Goal: Information Seeking & Learning: Learn about a topic

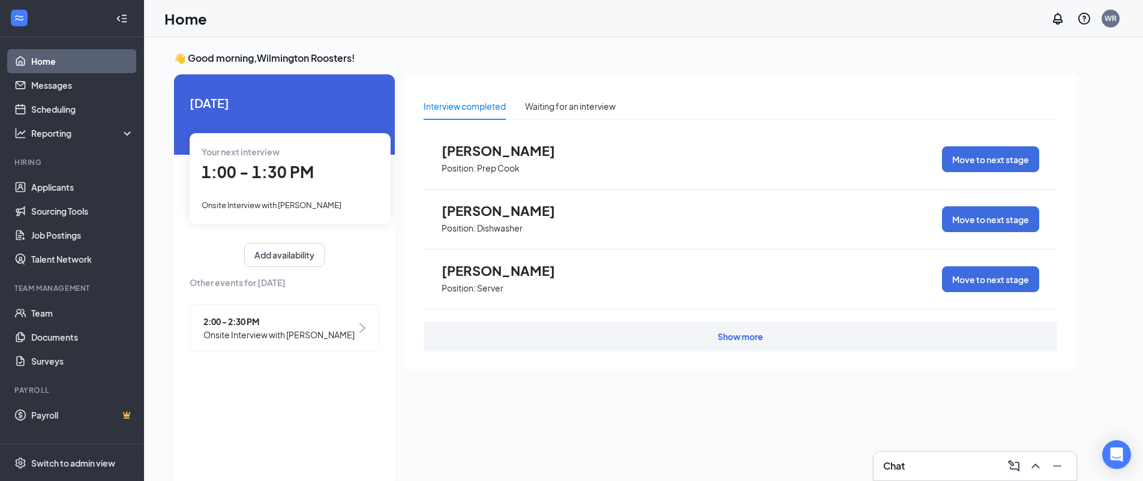
click at [362, 217] on div "Your next interview 1:00 - 1:30 PM Onsite Interview with [PERSON_NAME]" at bounding box center [290, 178] width 201 height 90
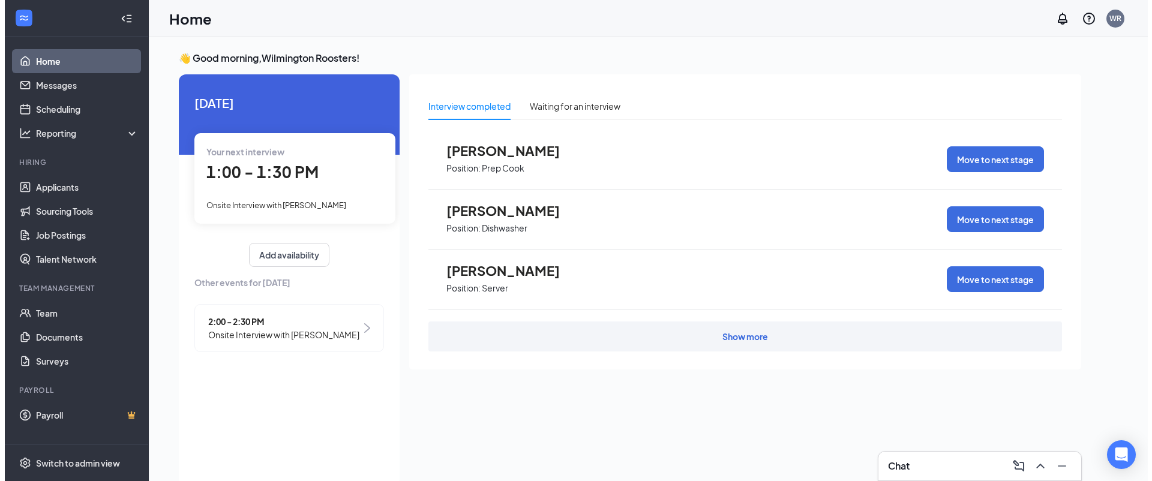
scroll to position [5, 0]
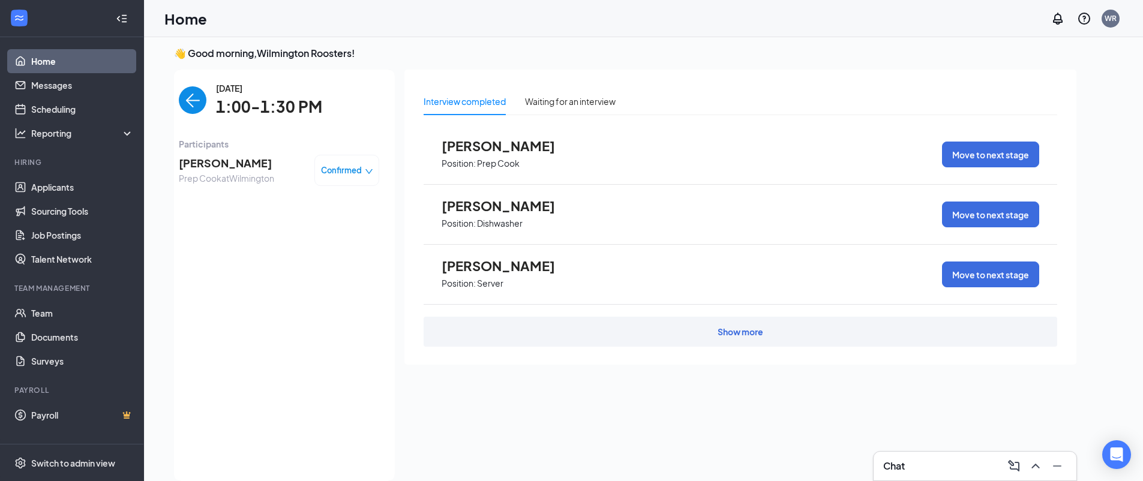
click at [194, 110] on img "back-button" at bounding box center [193, 100] width 28 height 28
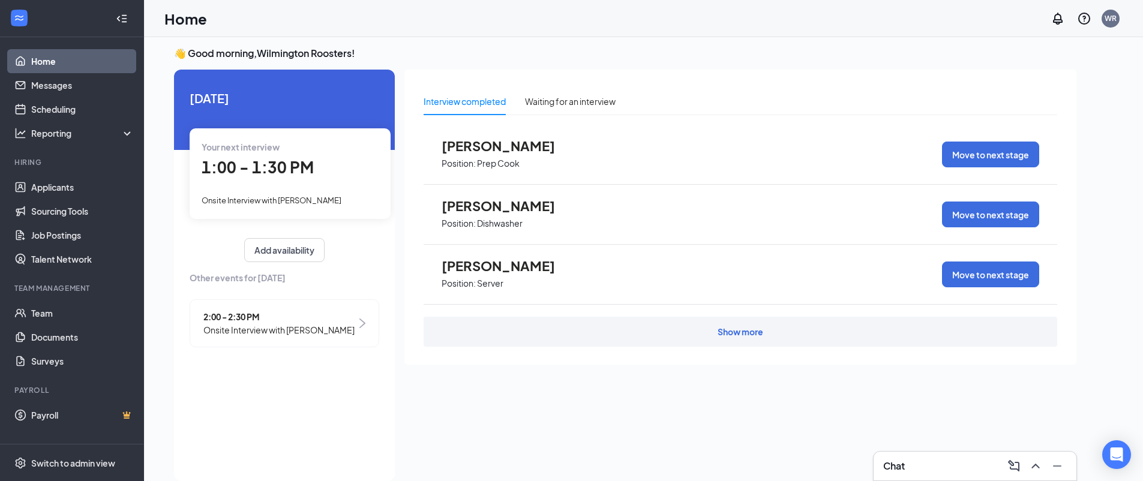
click at [332, 323] on span "Onsite Interview with [PERSON_NAME]" at bounding box center [278, 329] width 151 height 13
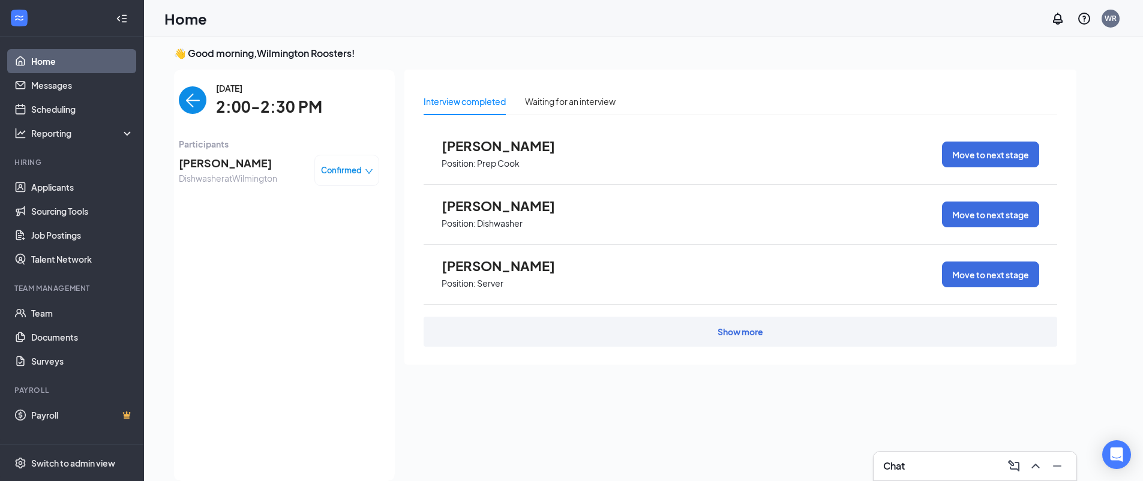
click at [259, 163] on span "[PERSON_NAME]" at bounding box center [228, 163] width 98 height 17
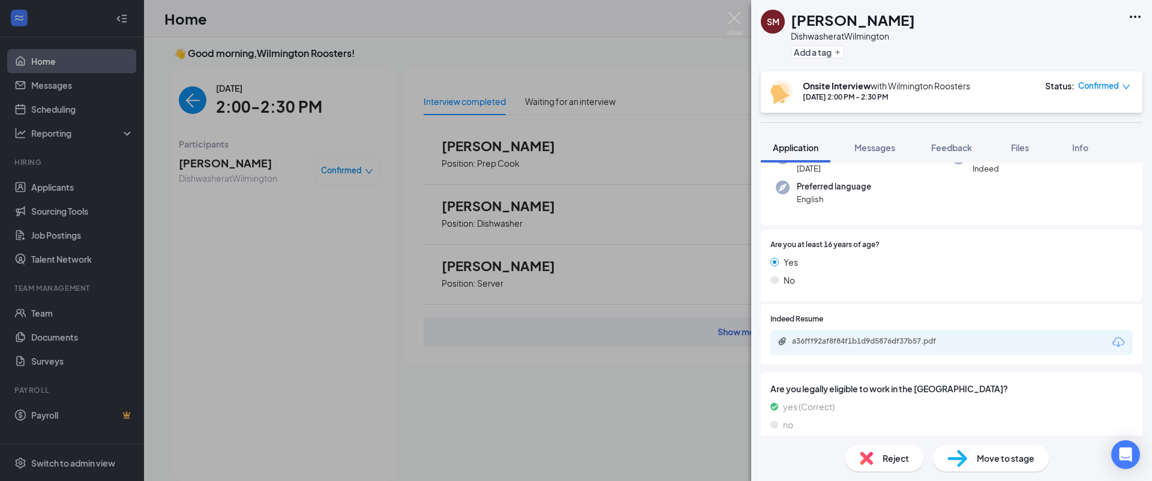
scroll to position [156, 0]
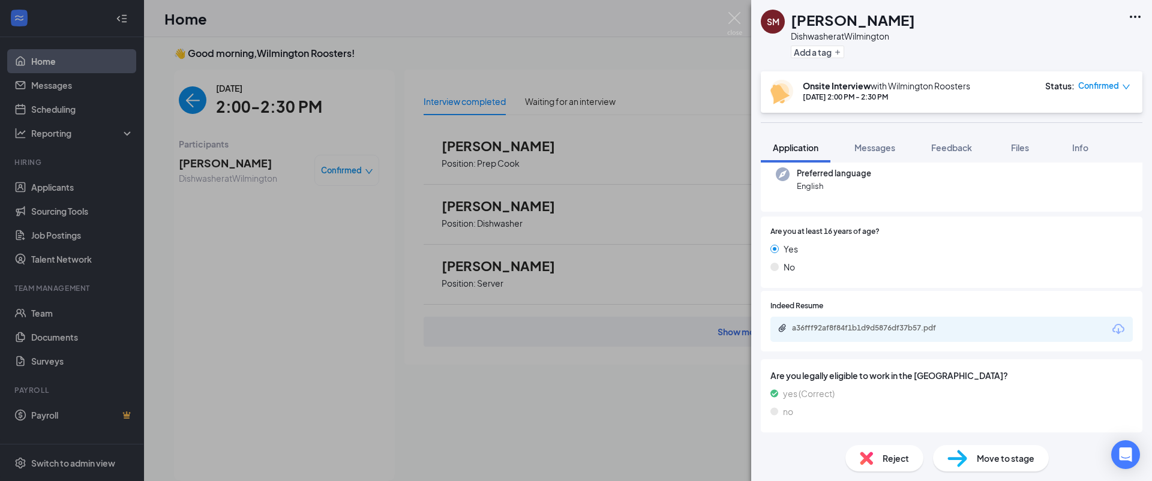
click at [909, 338] on div "a36fff92af8f84f1b1d9d5876df37b57.pdf" at bounding box center [951, 329] width 362 height 25
click at [910, 335] on div "a36fff92af8f84f1b1d9d5876df37b57.pdf" at bounding box center [951, 329] width 362 height 25
click at [911, 332] on div "a36fff92af8f84f1b1d9d5876df37b57.pdf" at bounding box center [876, 328] width 168 height 10
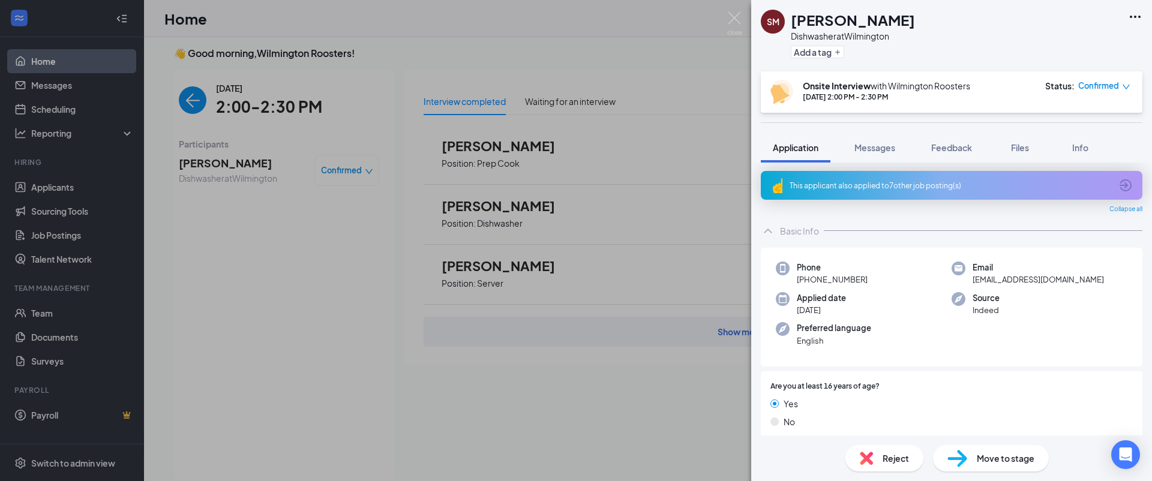
scroll to position [0, 0]
click at [739, 19] on img at bounding box center [734, 23] width 15 height 23
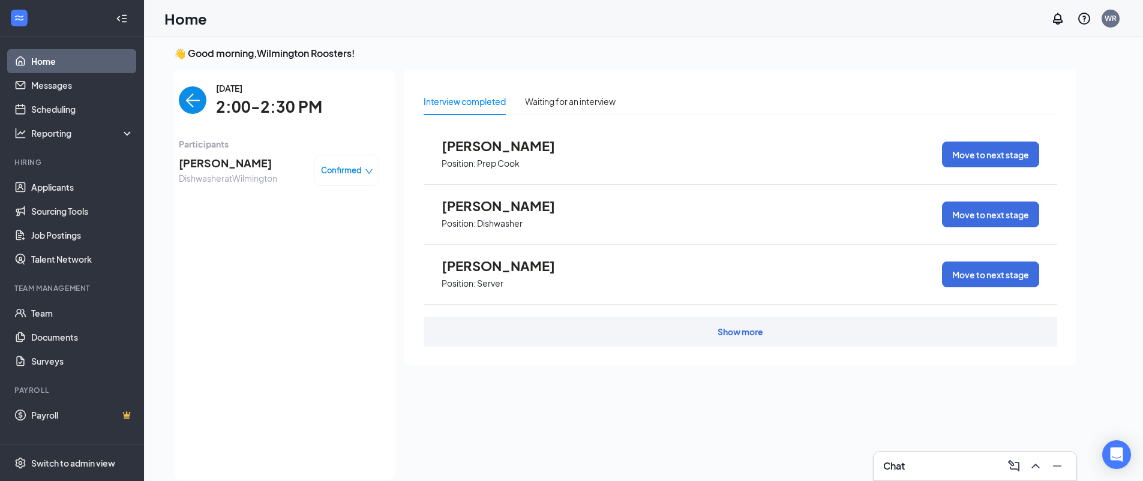
click at [199, 103] on img "back-button" at bounding box center [193, 100] width 28 height 28
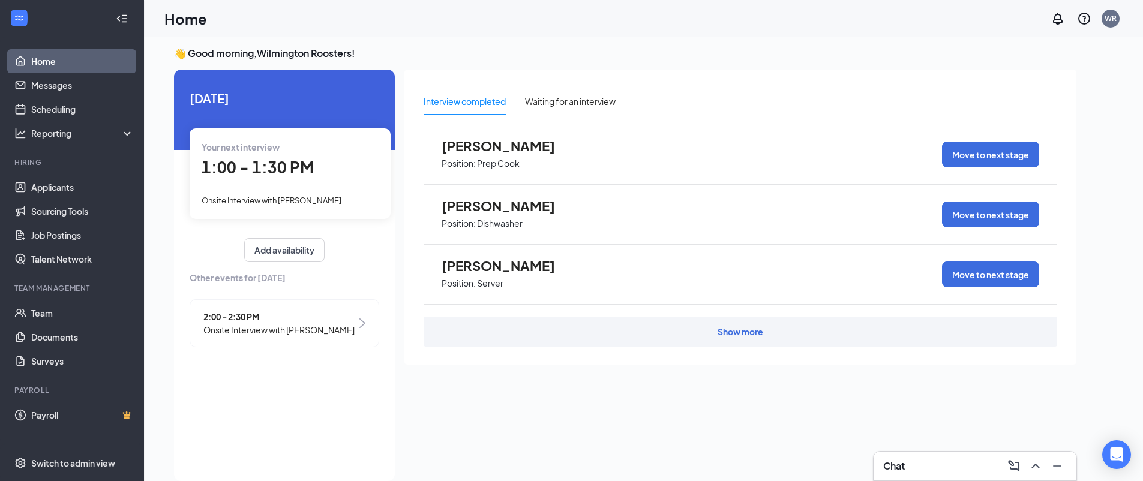
click at [342, 151] on div "Your next interview" at bounding box center [290, 146] width 177 height 13
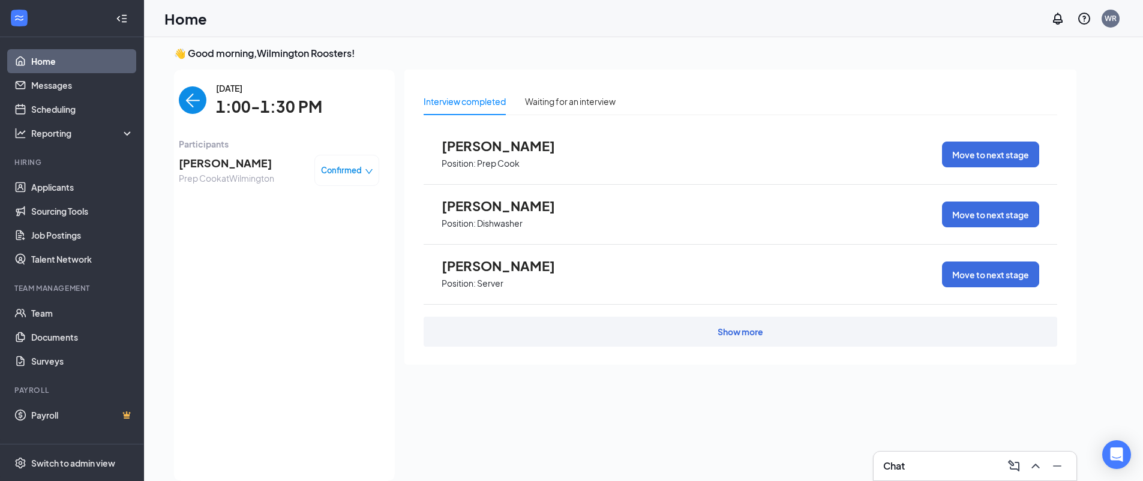
click at [262, 165] on span "[PERSON_NAME]" at bounding box center [226, 163] width 95 height 17
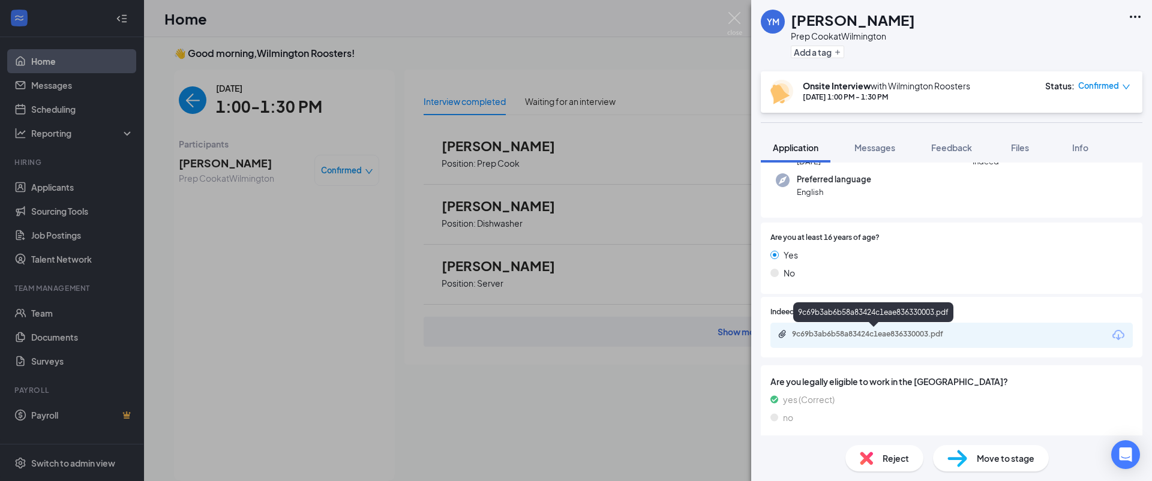
scroll to position [156, 0]
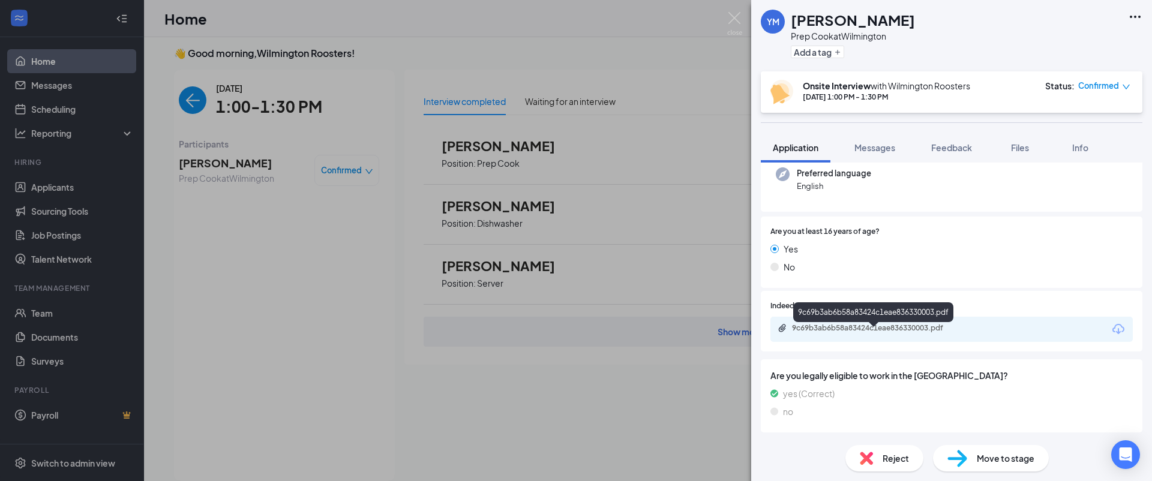
click at [904, 332] on div "9c69b3ab6b58a83424c1eae836330003.pdf" at bounding box center [876, 328] width 168 height 10
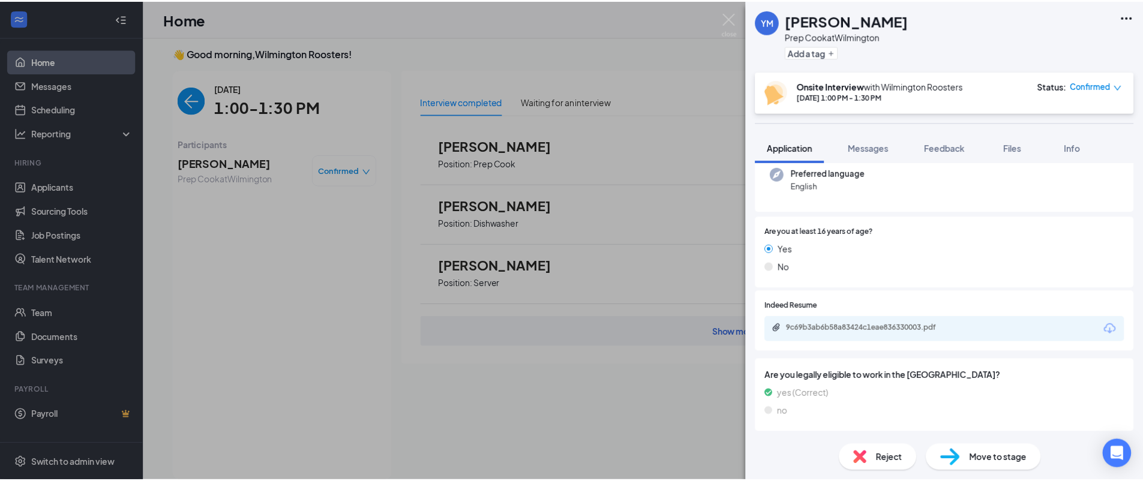
scroll to position [151, 0]
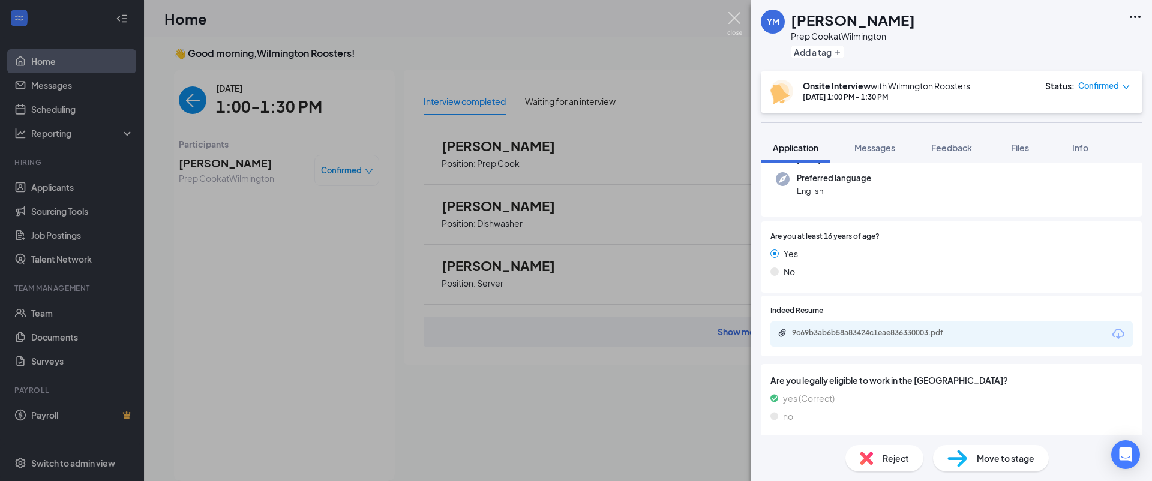
click at [736, 17] on img at bounding box center [734, 23] width 15 height 23
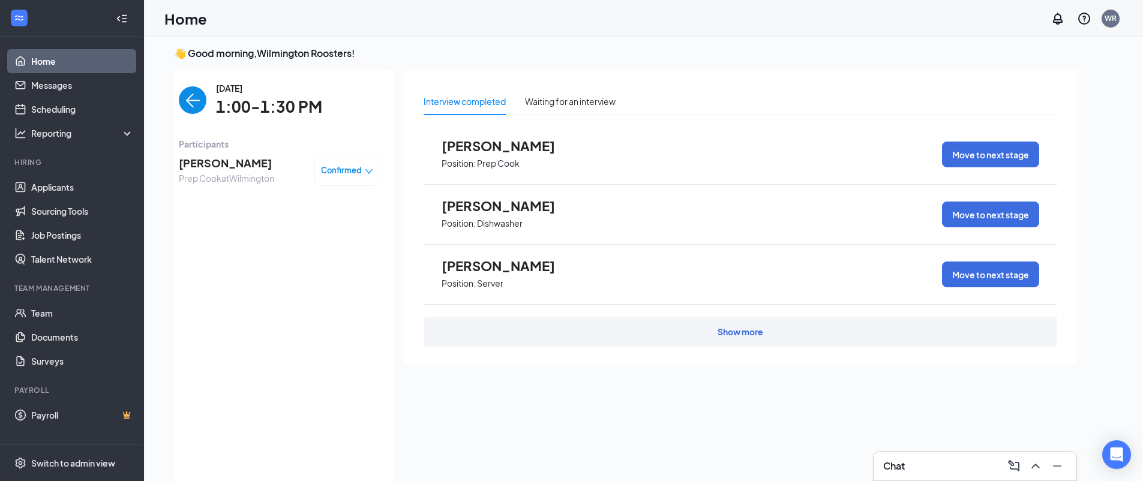
click at [199, 95] on img "back-button" at bounding box center [193, 100] width 28 height 28
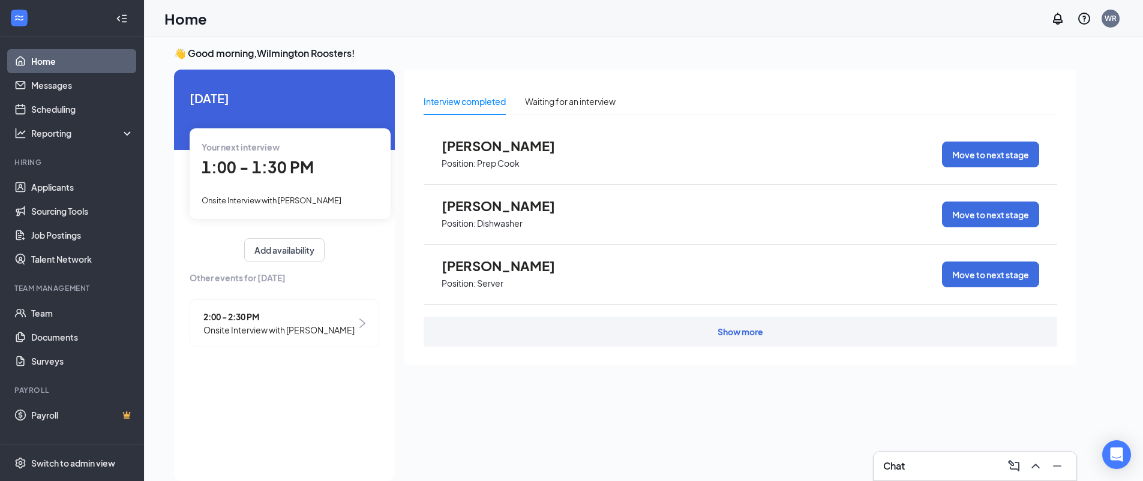
click at [264, 336] on div "2:00 - 2:30 PM Onsite Interview with [PERSON_NAME]" at bounding box center [285, 323] width 190 height 48
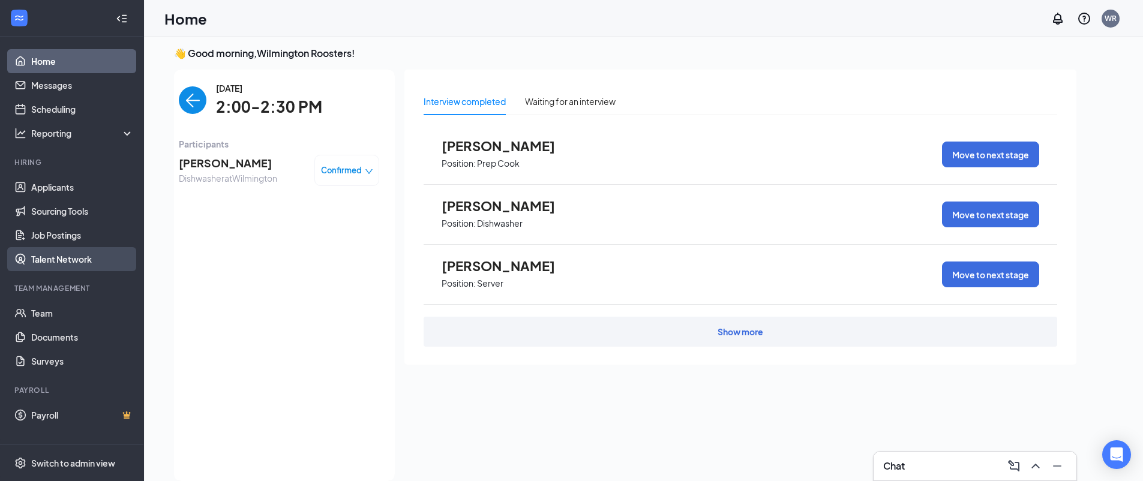
click at [112, 248] on link "Talent Network" at bounding box center [82, 259] width 103 height 24
